Goal: Navigation & Orientation: Find specific page/section

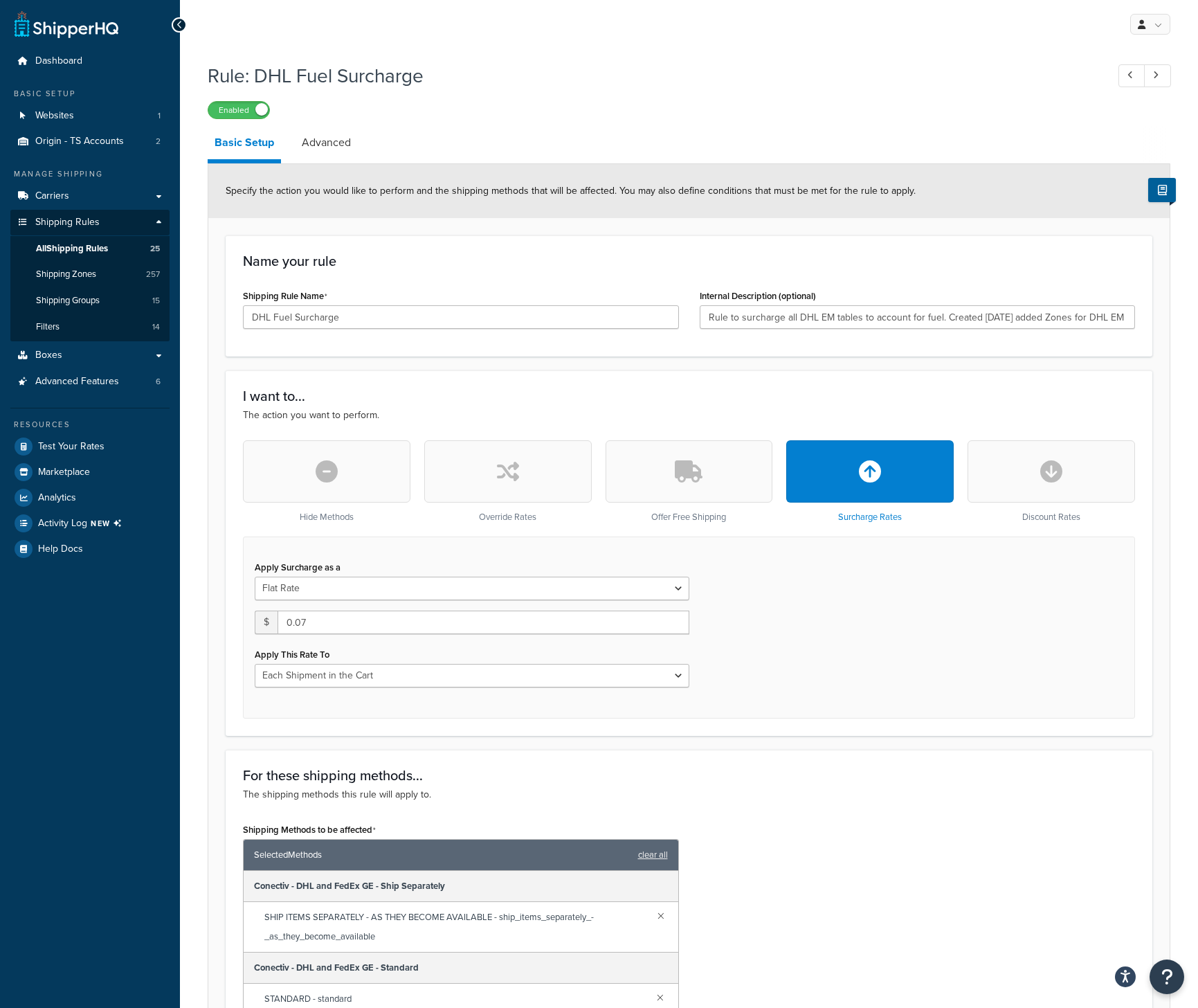
select select "CART"
click at [69, 196] on link "Carriers" at bounding box center [90, 196] width 159 height 25
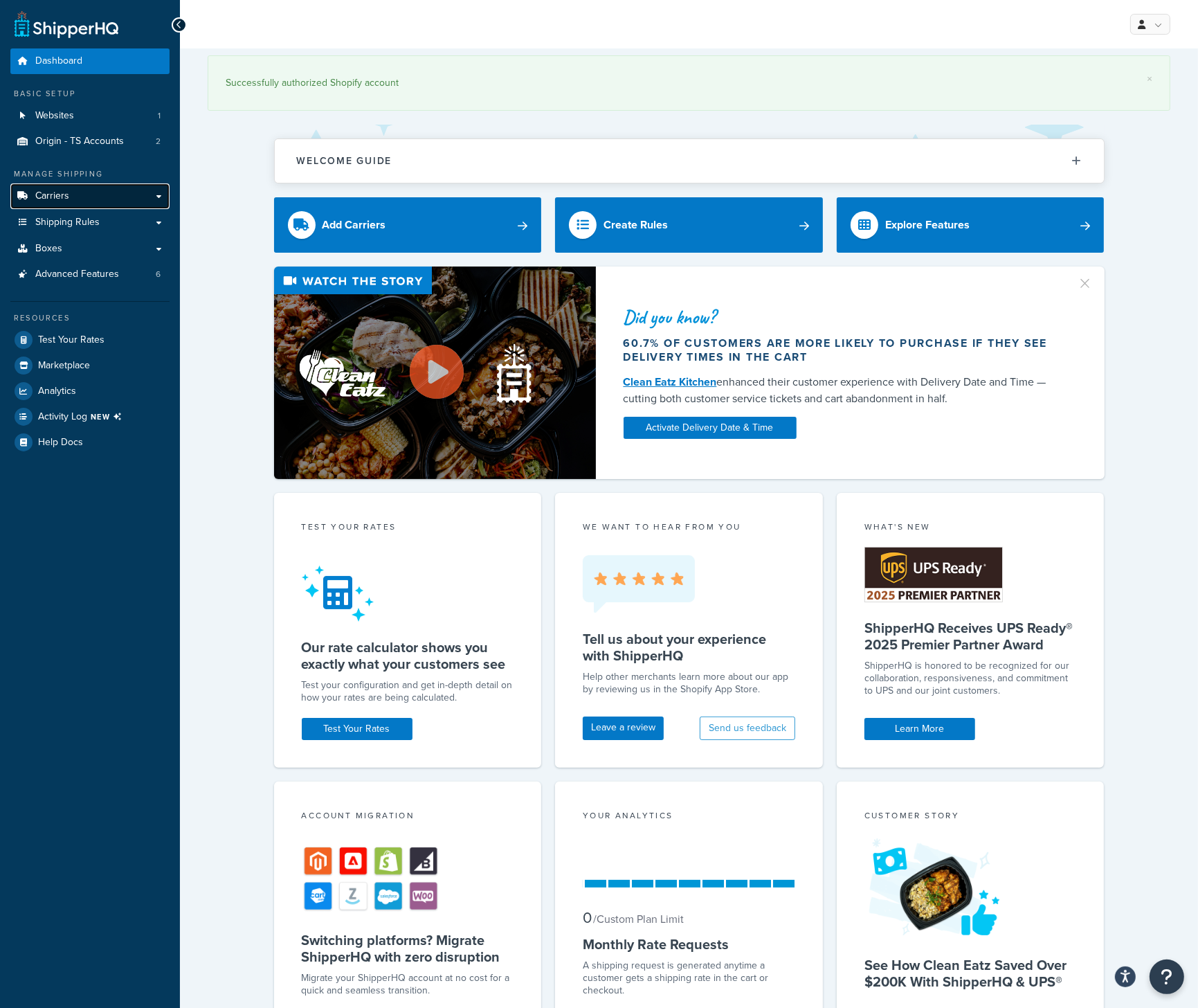
click at [94, 195] on link "Carriers" at bounding box center [90, 196] width 159 height 25
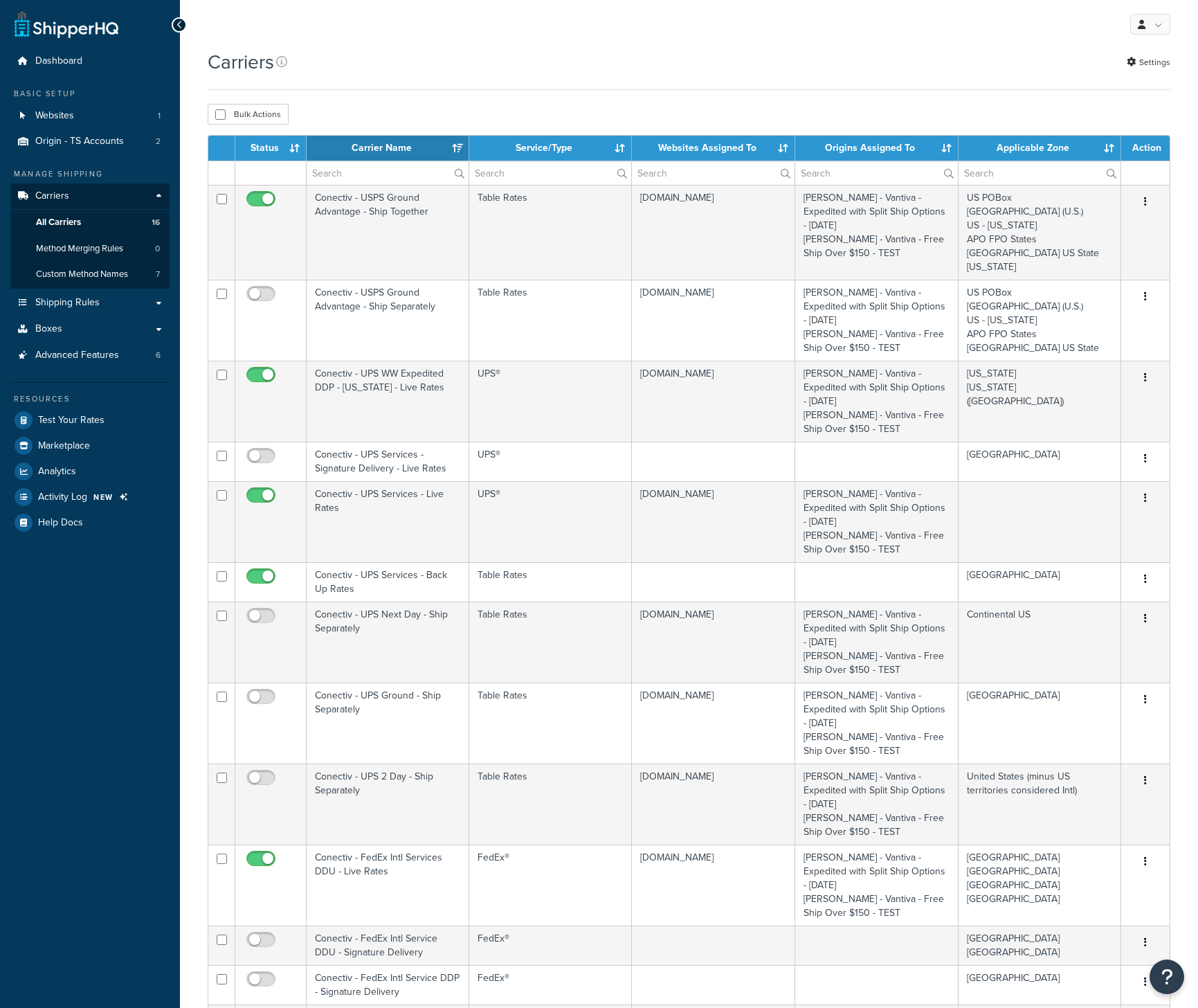
select select "15"
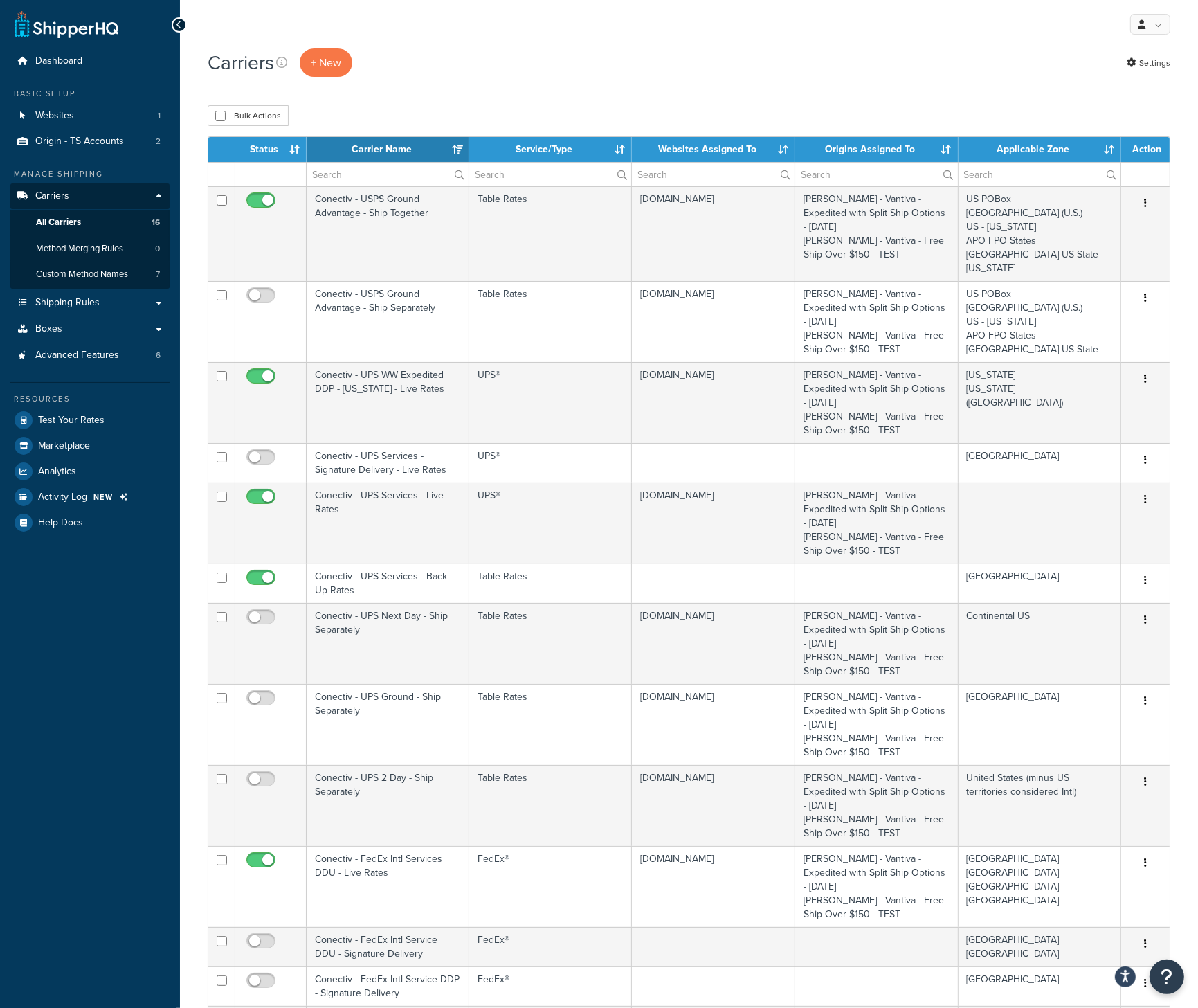
click at [378, 149] on th "Carrier Name" at bounding box center [388, 149] width 163 height 25
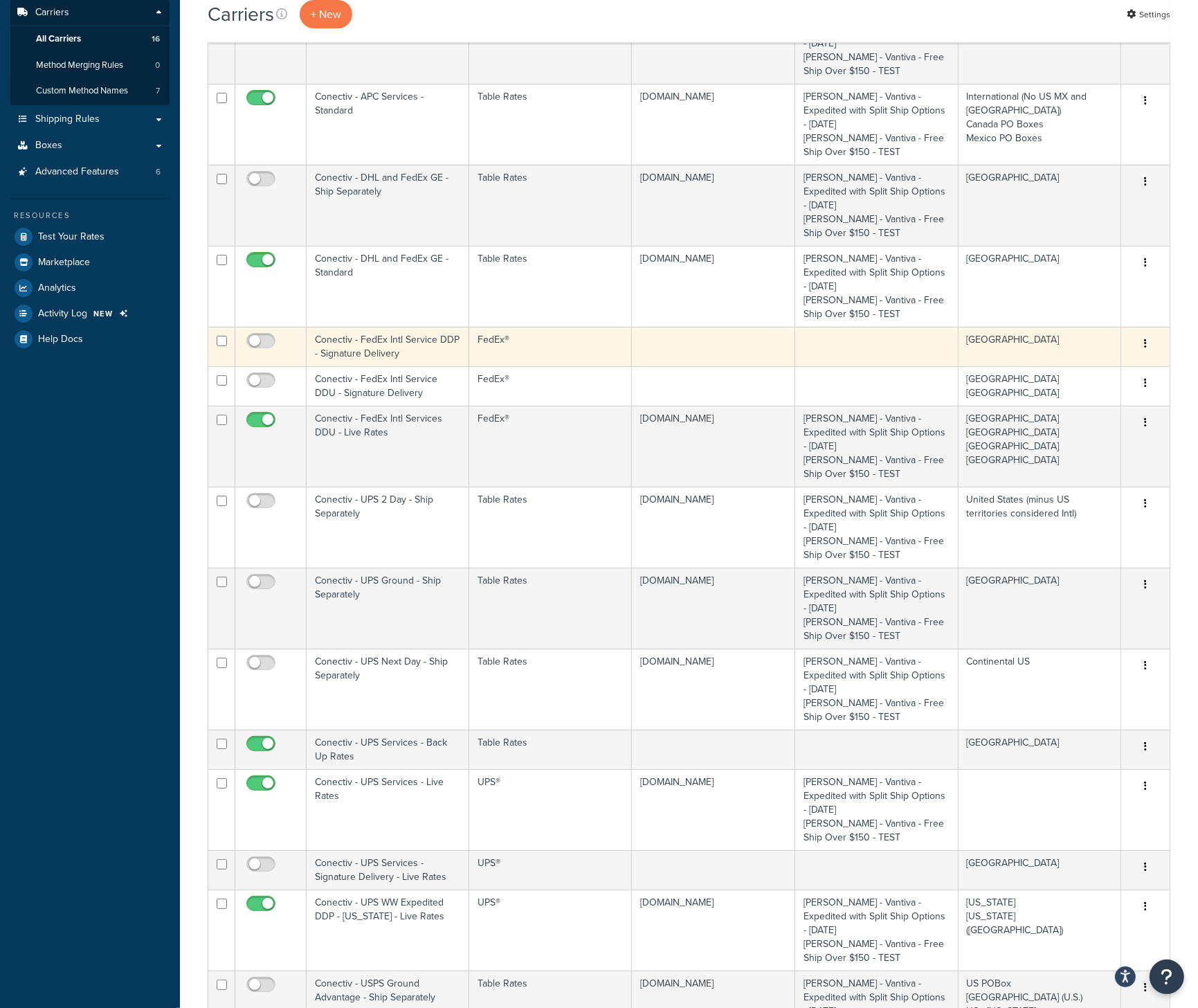
scroll to position [207, 0]
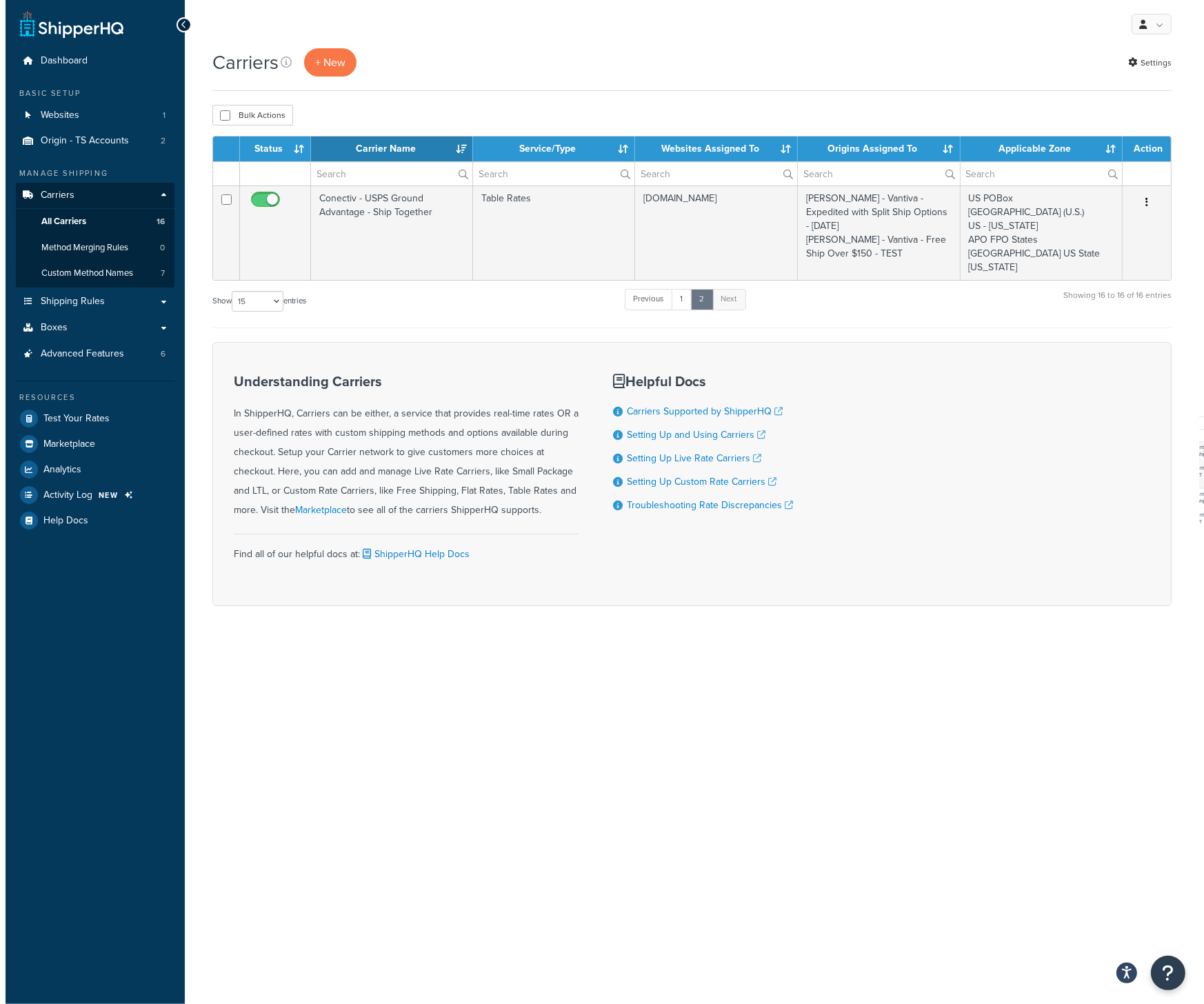
scroll to position [0, 0]
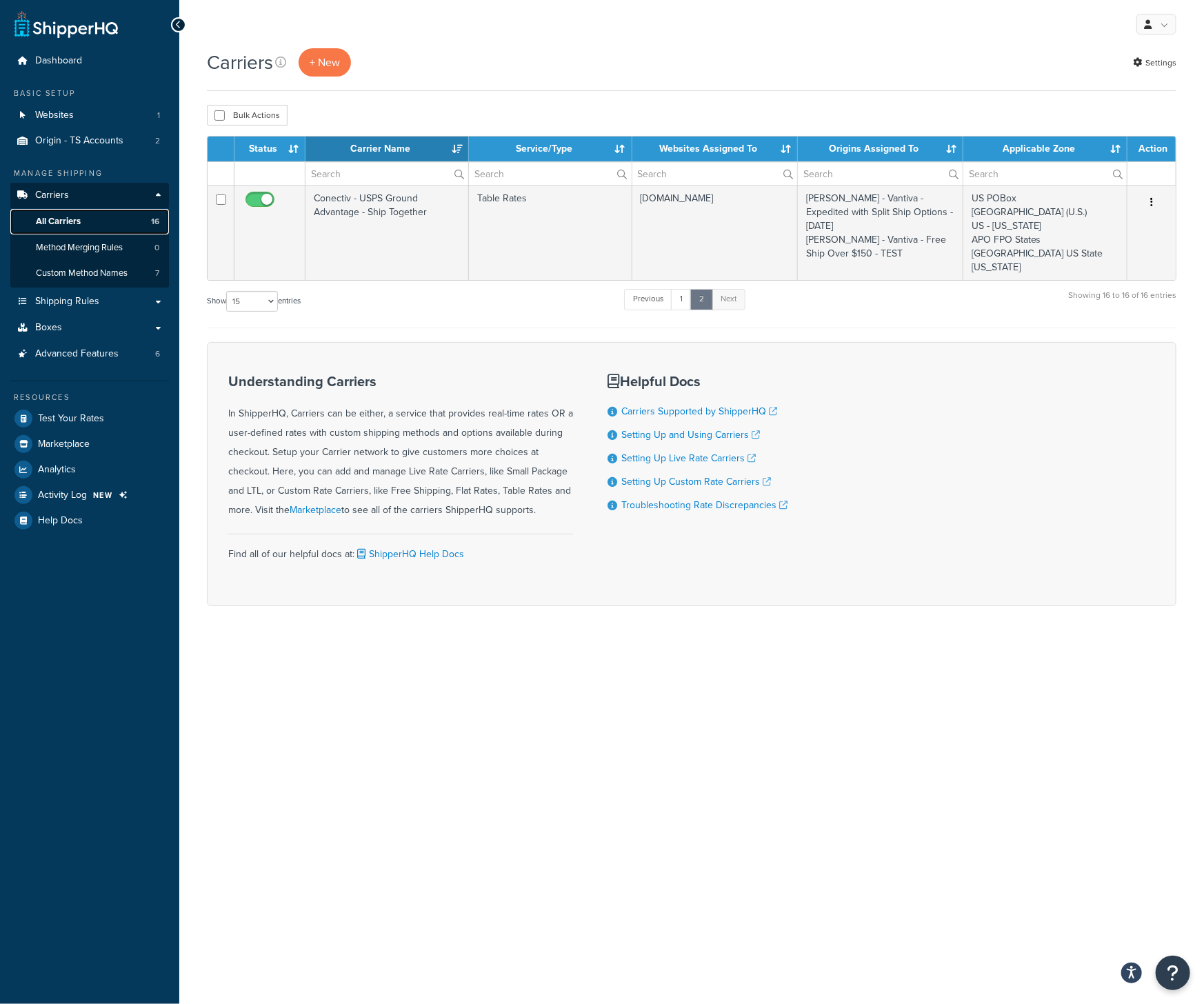
click at [96, 219] on link "All Carriers 16" at bounding box center [90, 221] width 158 height 25
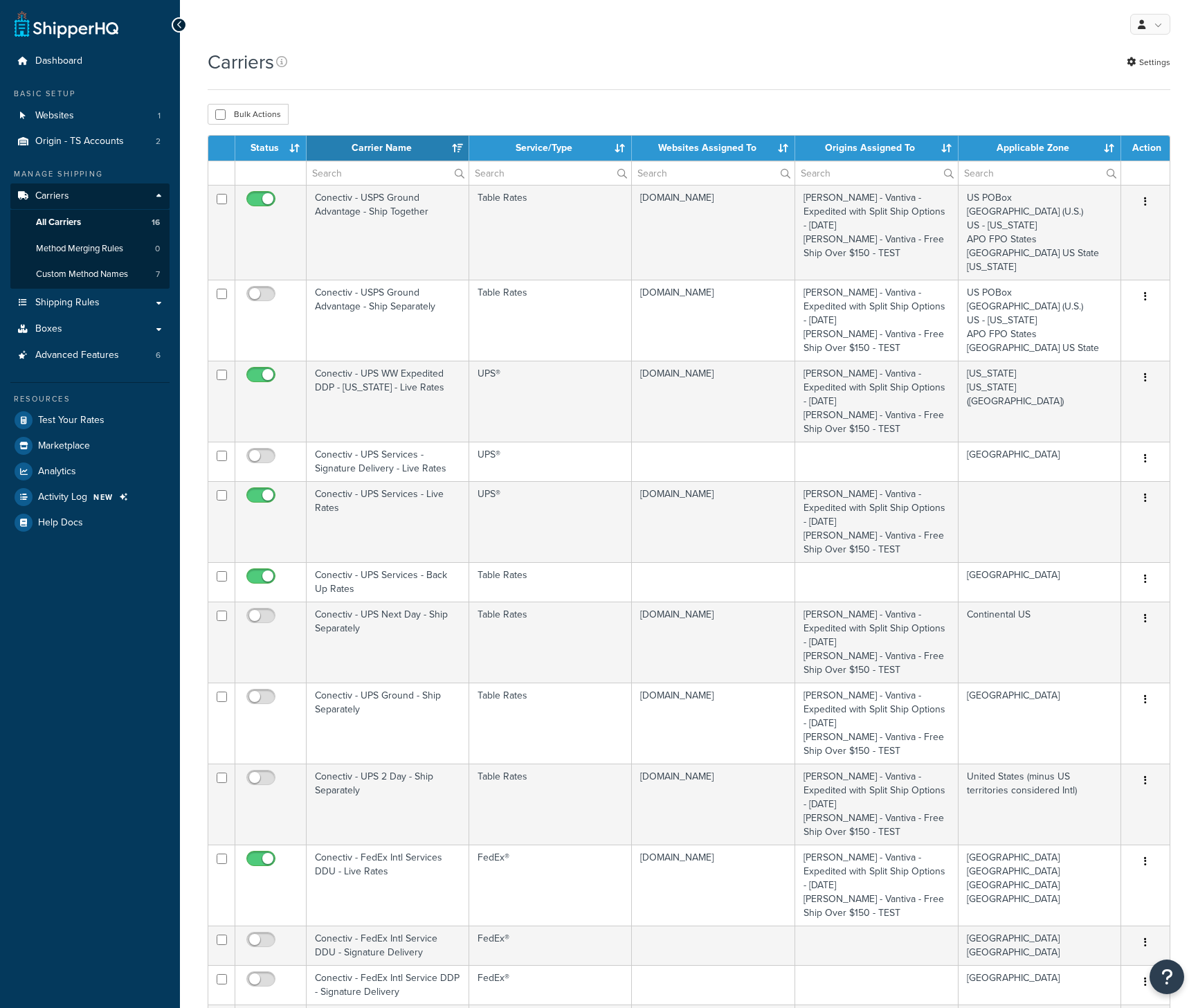
select select "15"
